Goal: Complete application form

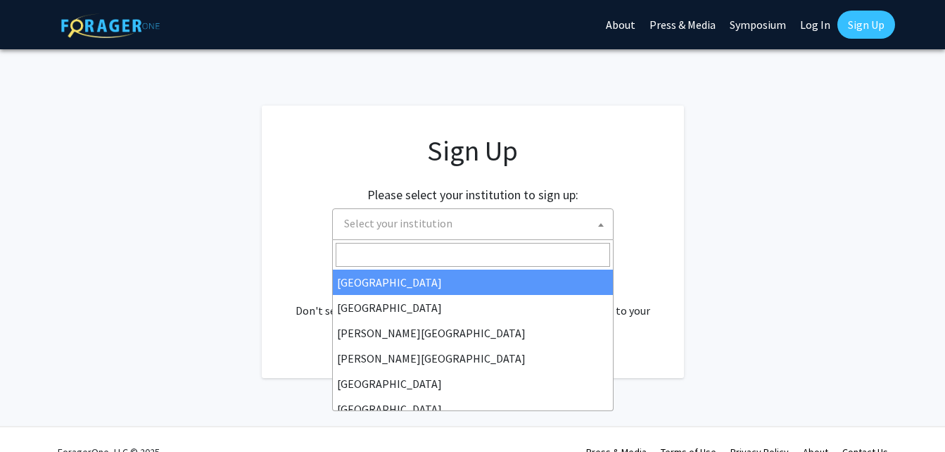
click at [423, 231] on span "Select your institution" at bounding box center [475, 223] width 274 height 29
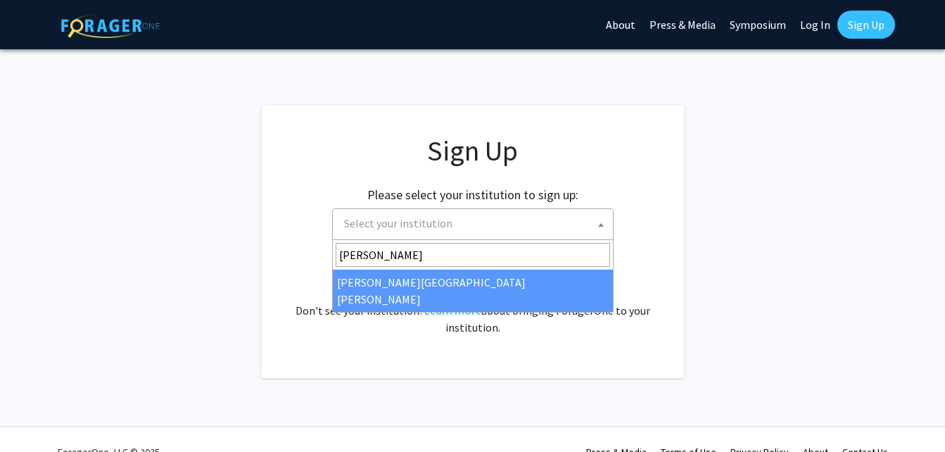
type input "[PERSON_NAME]"
select select "1"
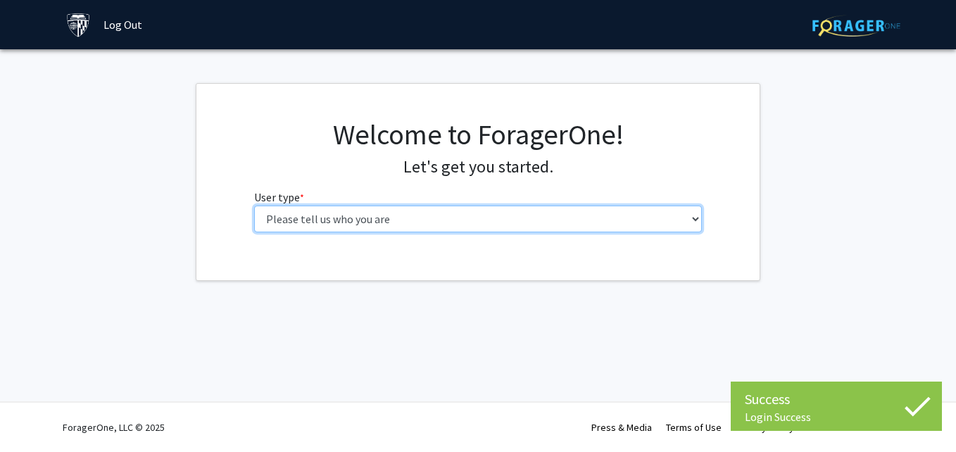
click at [548, 216] on select "Please tell us who you are Undergraduate Student Master's Student Doctoral Cand…" at bounding box center [478, 218] width 448 height 27
select select "2: masters"
click at [254, 205] on select "Please tell us who you are Undergraduate Student Master's Student Doctoral Cand…" at bounding box center [478, 218] width 448 height 27
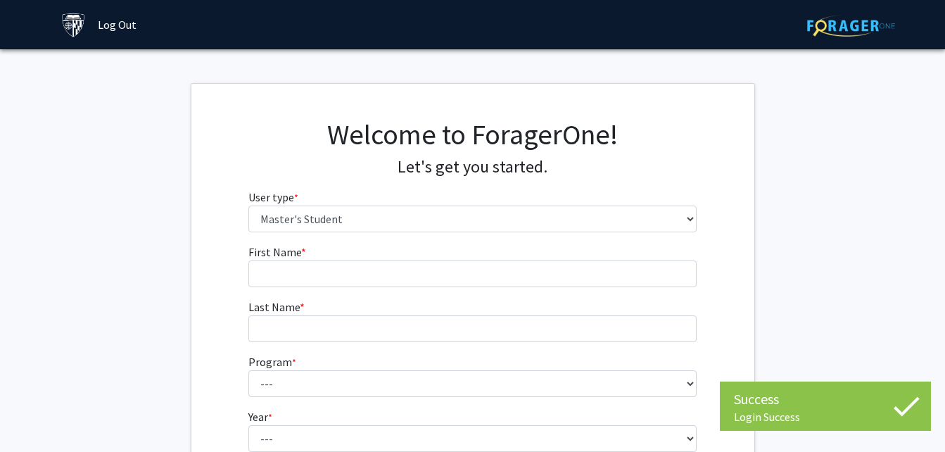
click at [479, 289] on form "First Name * required Last Name * required Program * required --- Anatomy Educa…" at bounding box center [472, 387] width 448 height 289
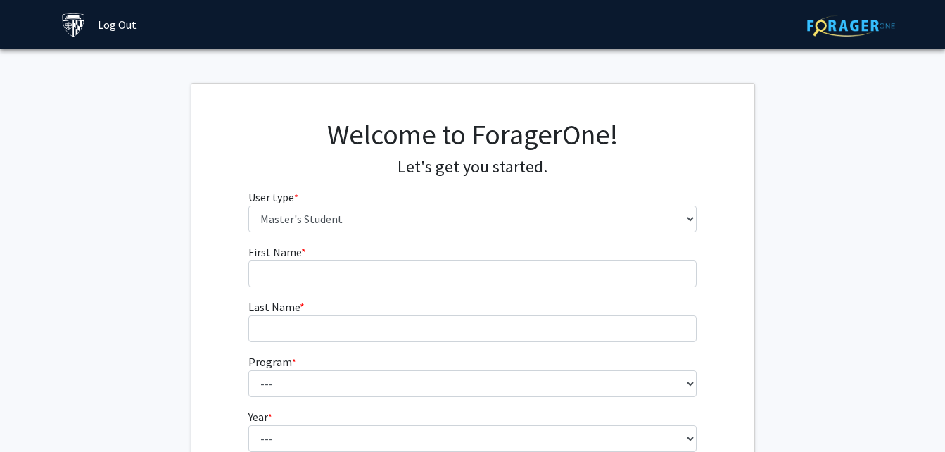
click at [479, 287] on form "First Name * required Last Name * required Program * required --- Anatomy Educa…" at bounding box center [472, 387] width 448 height 289
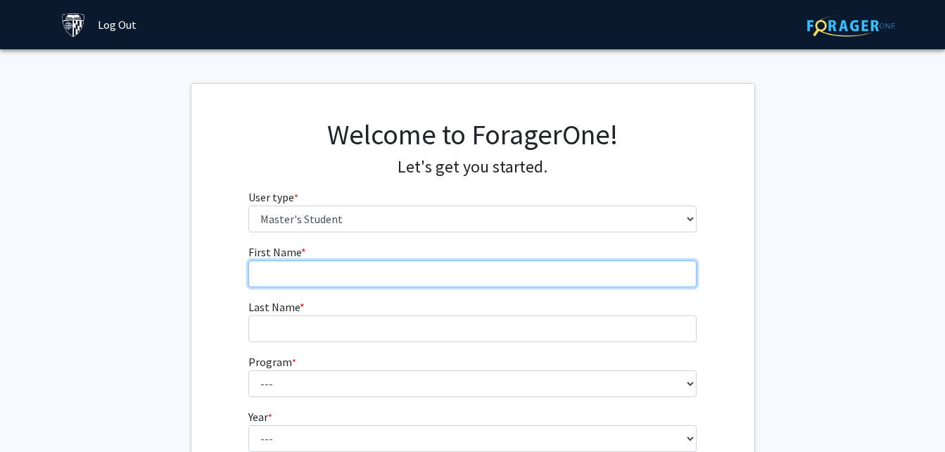
click at [448, 272] on input "First Name * required" at bounding box center [472, 273] width 448 height 27
type input "Fraol"
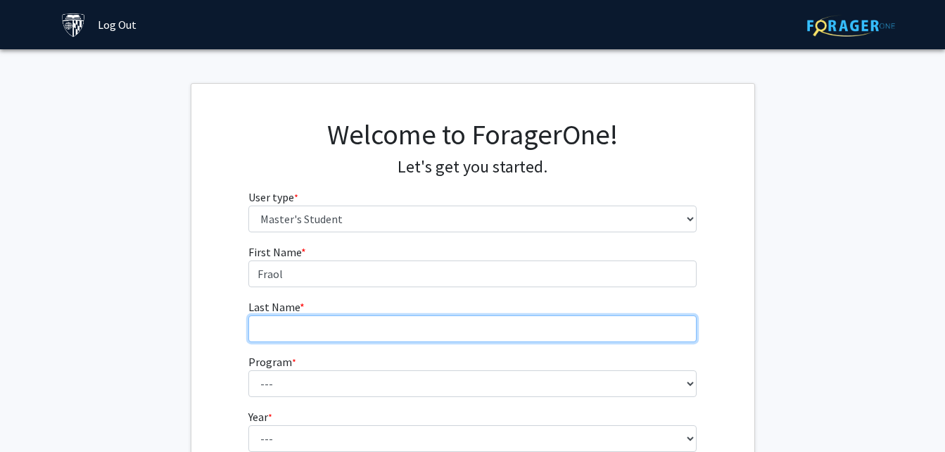
type input "BEKELE"
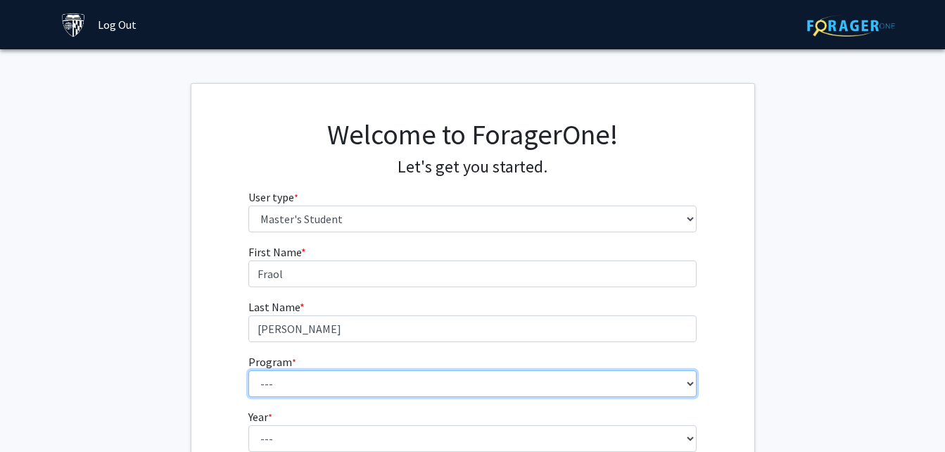
click at [348, 385] on select "--- Anatomy Education Applied and Computational Mathematics Applied Biomedical …" at bounding box center [472, 383] width 448 height 27
select select "129: 129"
click at [248, 370] on select "--- Anatomy Education Applied and Computational Mathematics Applied Biomedical …" at bounding box center [472, 383] width 448 height 27
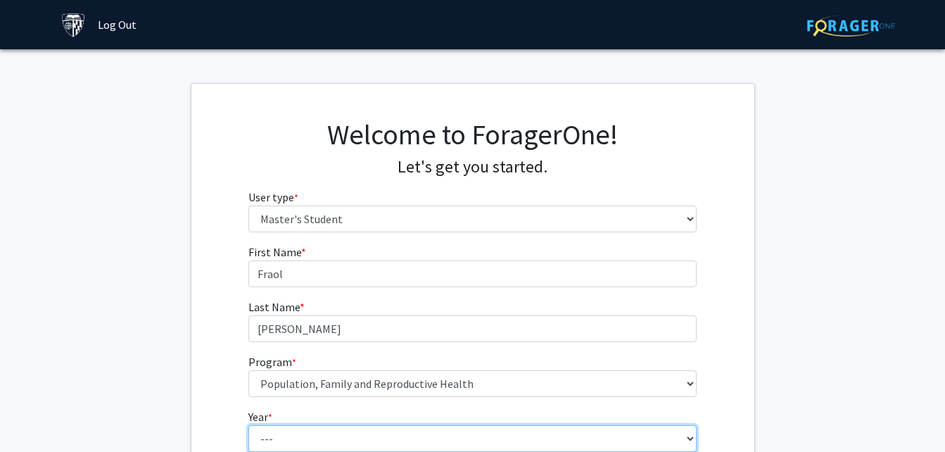
click at [299, 434] on select "--- First Year Second Year" at bounding box center [472, 438] width 448 height 27
select select "1: first_year"
click at [248, 425] on select "--- First Year Second Year" at bounding box center [472, 438] width 448 height 27
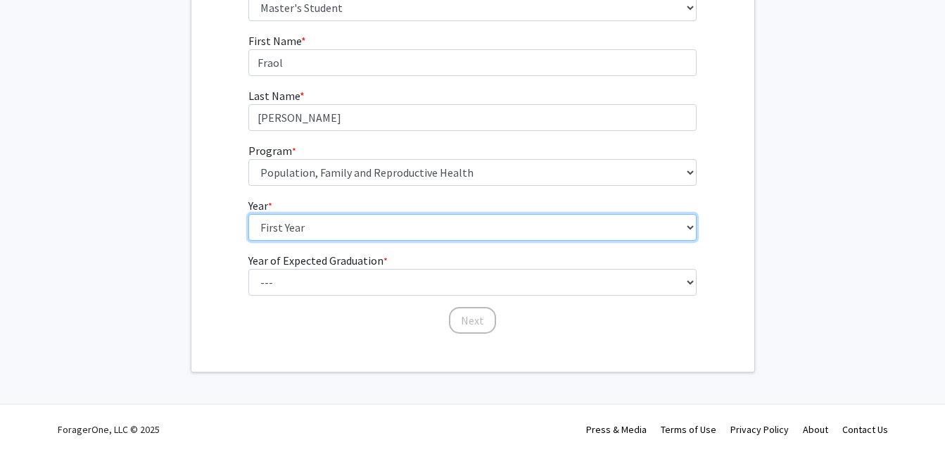
scroll to position [213, 0]
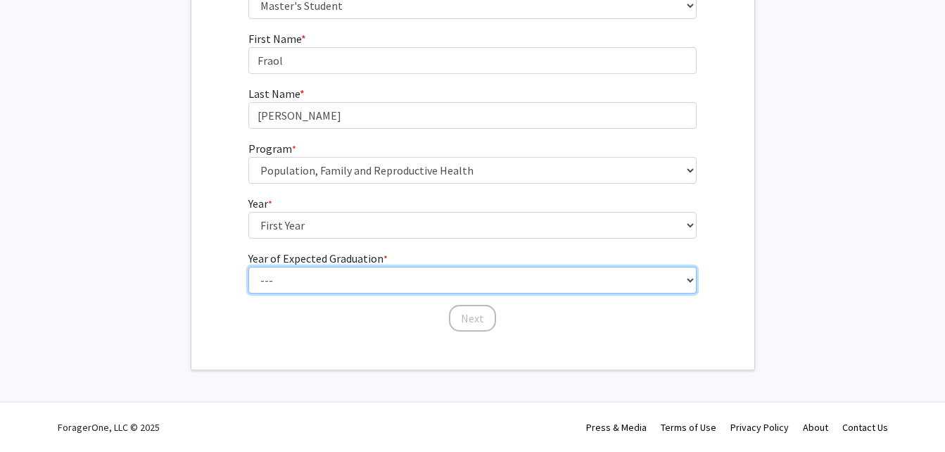
click at [538, 272] on select "--- 2025 2026 2027 2028 2029 2030 2031 2032 2033 2034" at bounding box center [472, 280] width 448 height 27
select select "3: 2027"
click at [248, 267] on select "--- 2025 2026 2027 2028 2029 2030 2031 2032 2033 2034" at bounding box center [472, 280] width 448 height 27
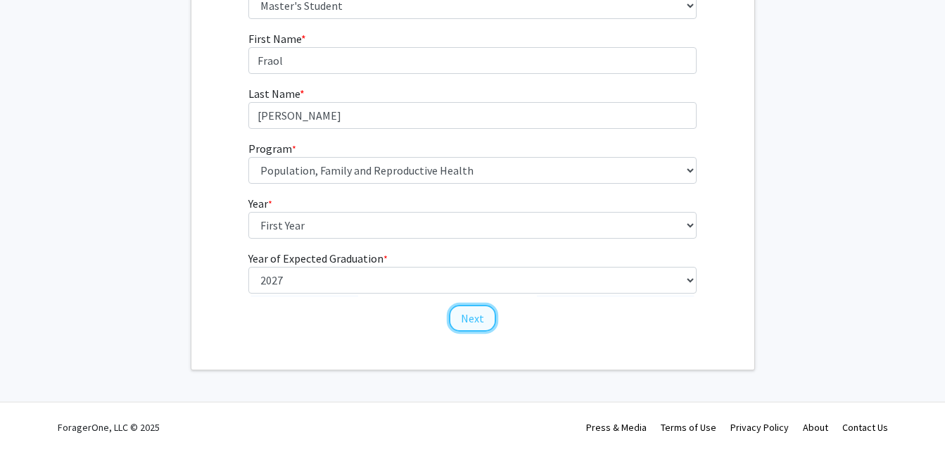
click at [474, 324] on button "Next" at bounding box center [472, 318] width 47 height 27
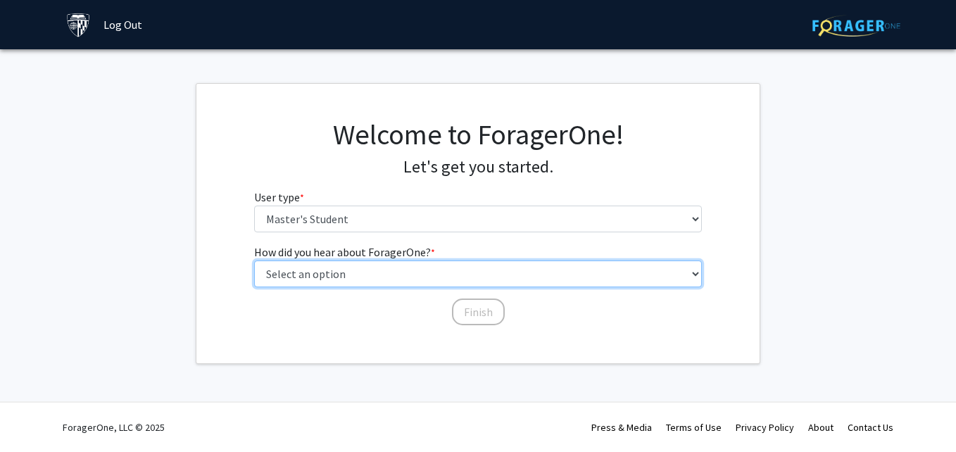
click at [459, 272] on select "Select an option Peer/student recommendation Faculty/staff recommendation Unive…" at bounding box center [478, 273] width 448 height 27
select select "3: university_website"
click at [254, 260] on select "Select an option Peer/student recommendation Faculty/staff recommendation Unive…" at bounding box center [478, 273] width 448 height 27
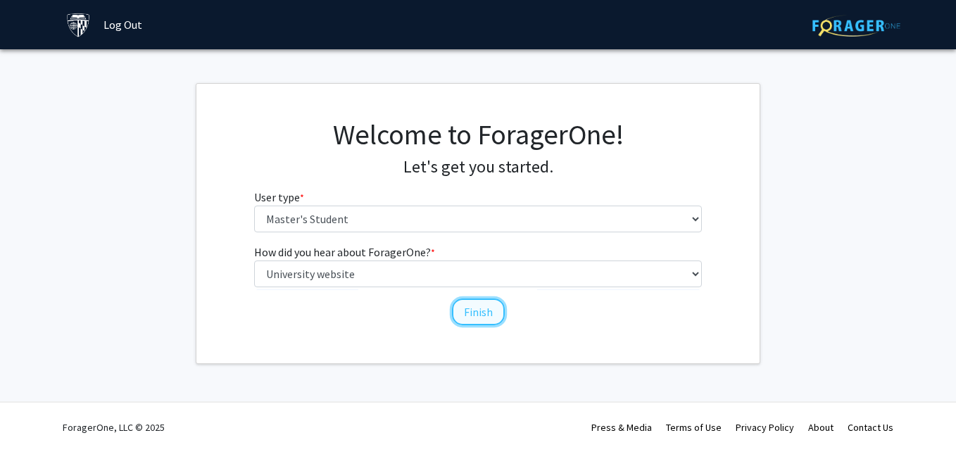
click at [471, 315] on button "Finish" at bounding box center [478, 311] width 53 height 27
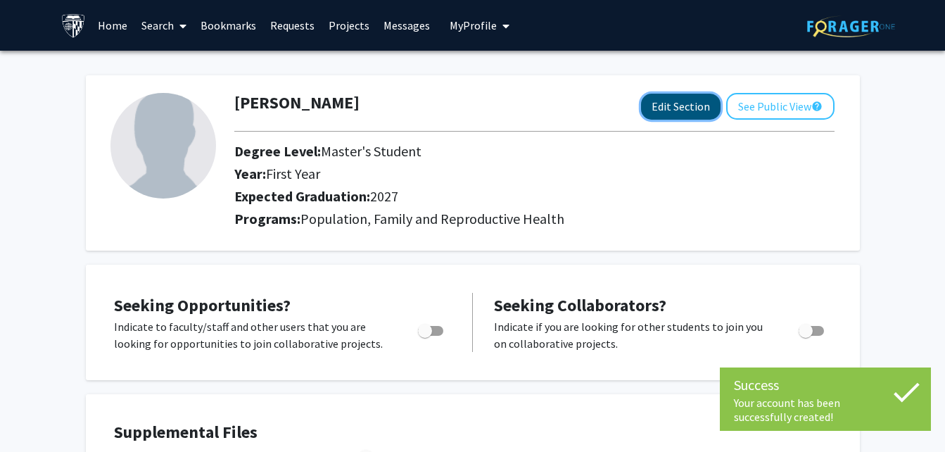
click at [675, 105] on button "Edit Section" at bounding box center [681, 107] width 80 height 26
select select "first_year"
select select "2027"
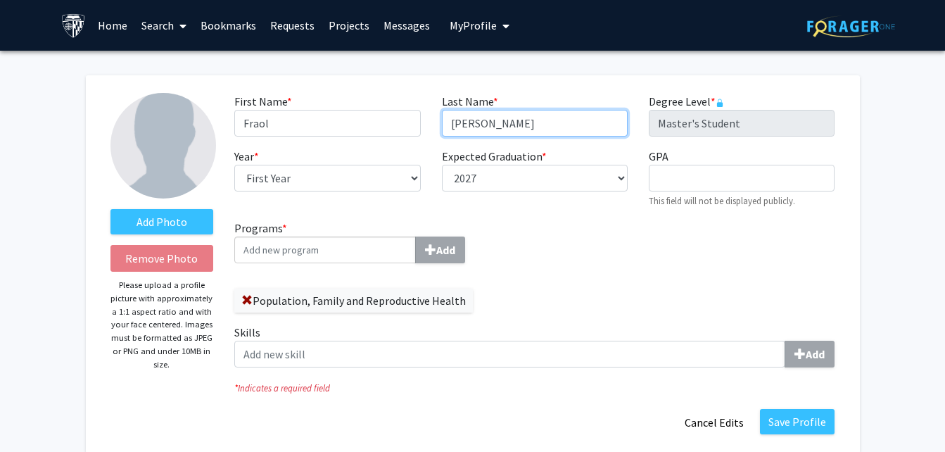
click at [497, 116] on input "BEKELE" at bounding box center [535, 123] width 186 height 27
type input "Bekele"
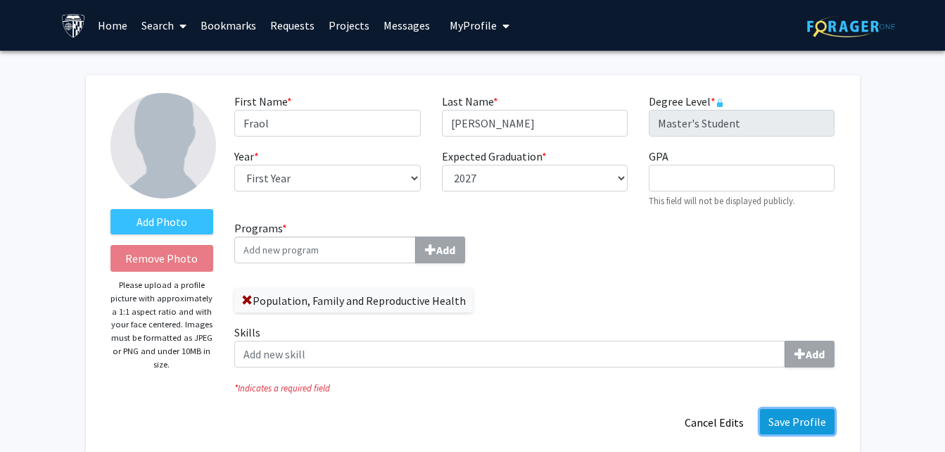
click at [802, 427] on button "Save Profile" at bounding box center [797, 421] width 75 height 25
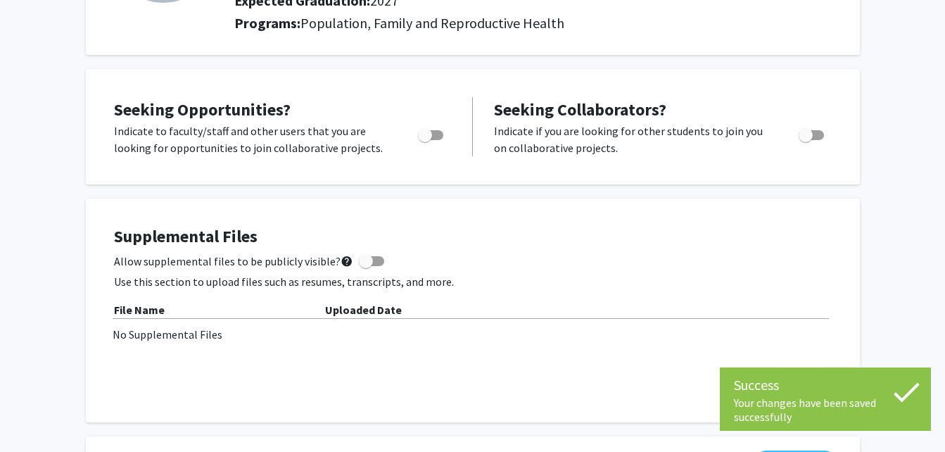
scroll to position [197, 0]
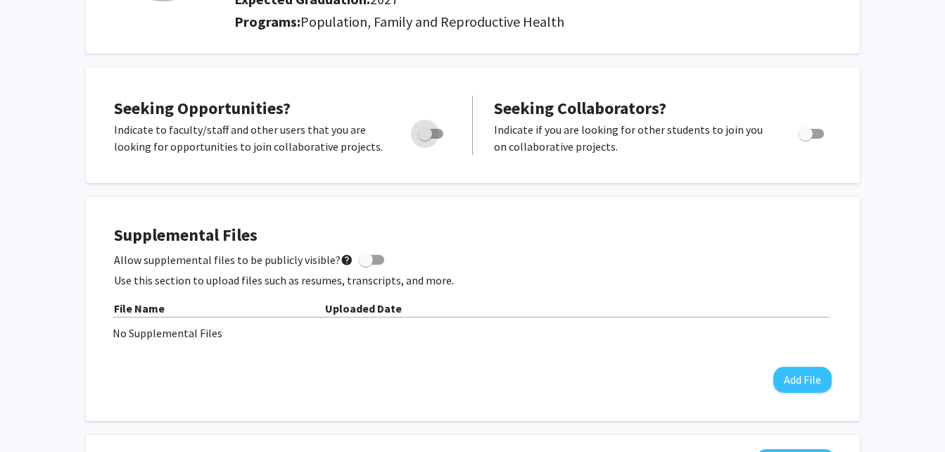
click at [434, 133] on span "Toggle" at bounding box center [430, 134] width 25 height 10
click at [425, 139] on input "Are you actively seeking opportunities?" at bounding box center [424, 139] width 1 height 1
checkbox input "true"
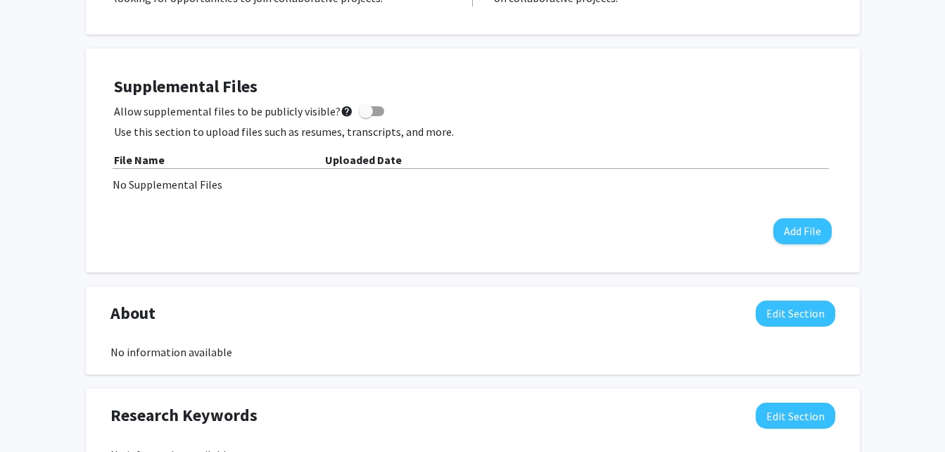
scroll to position [327, 0]
